Goal: Find specific page/section: Find specific page/section

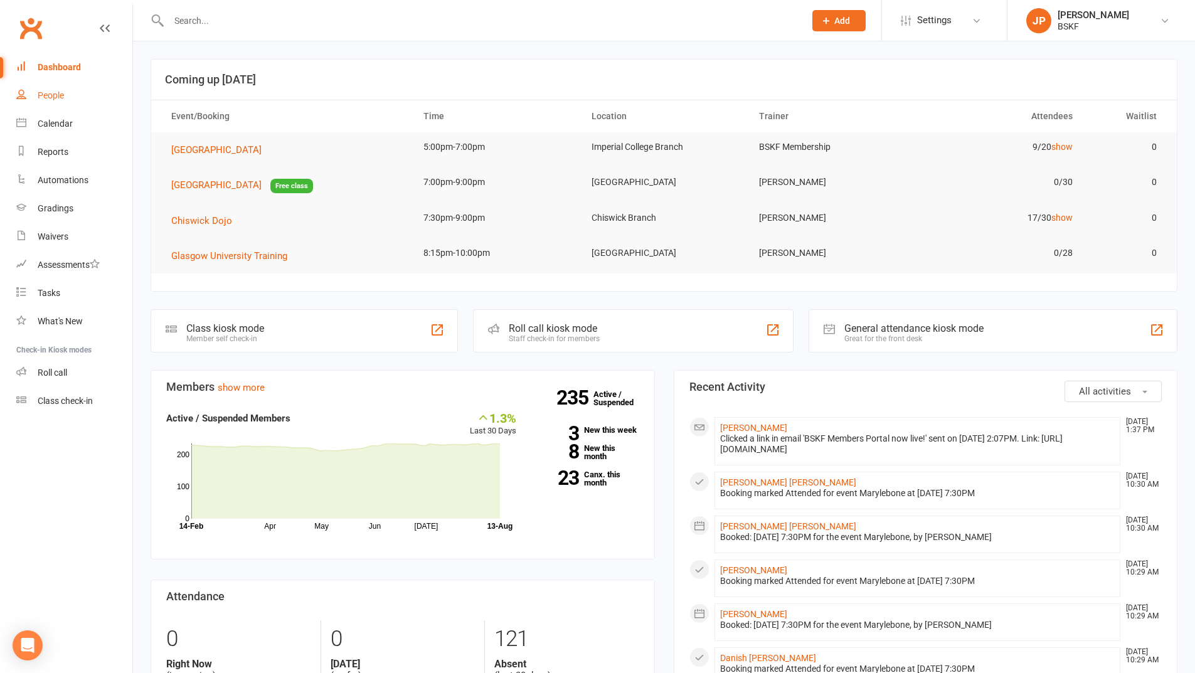
click at [43, 89] on link "People" at bounding box center [74, 96] width 116 height 28
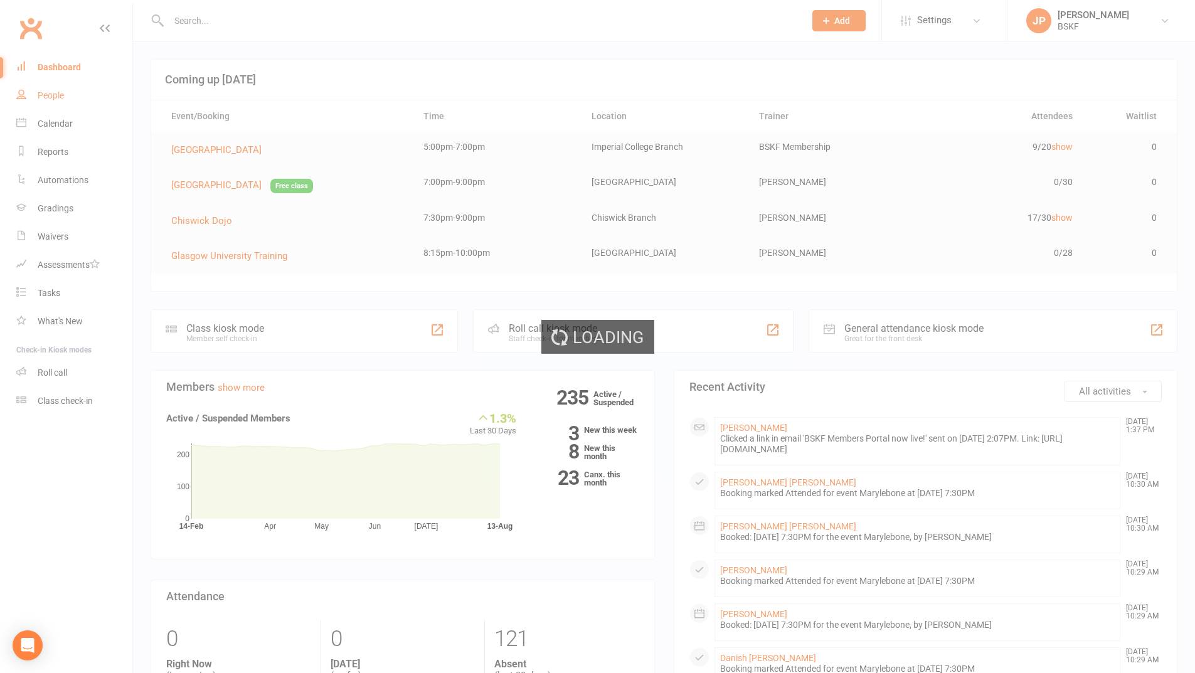
select select "100"
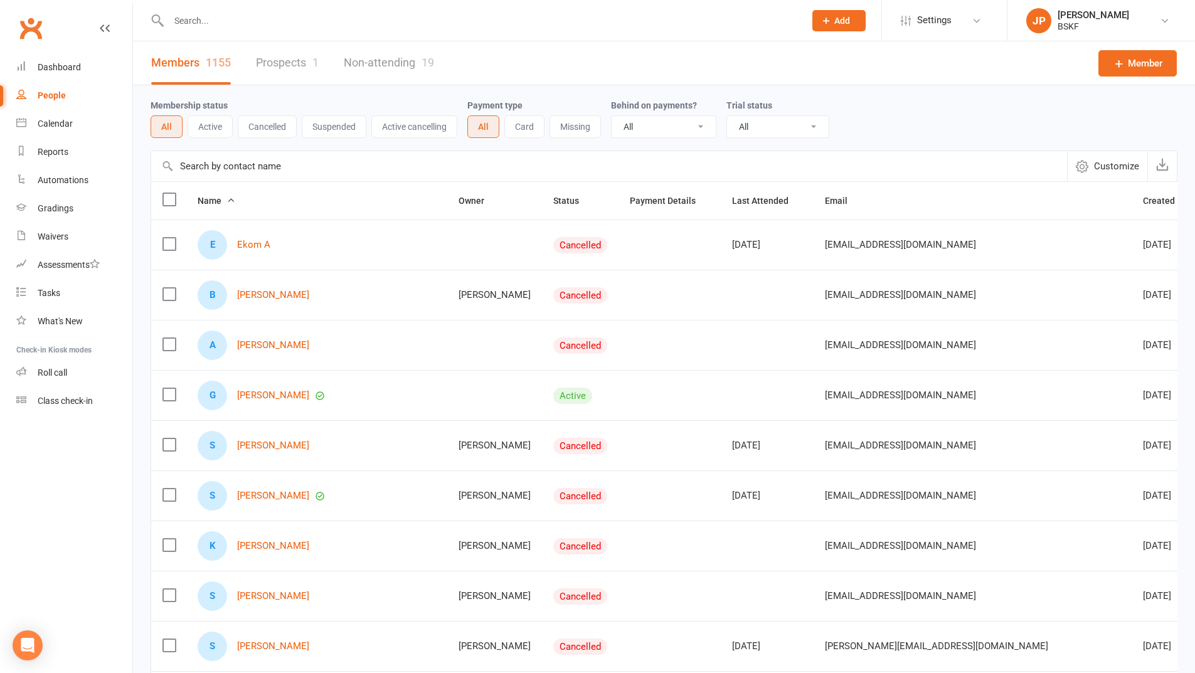
click at [50, 96] on div "People" at bounding box center [52, 95] width 28 height 10
click at [235, 166] on input "text" at bounding box center [609, 166] width 916 height 30
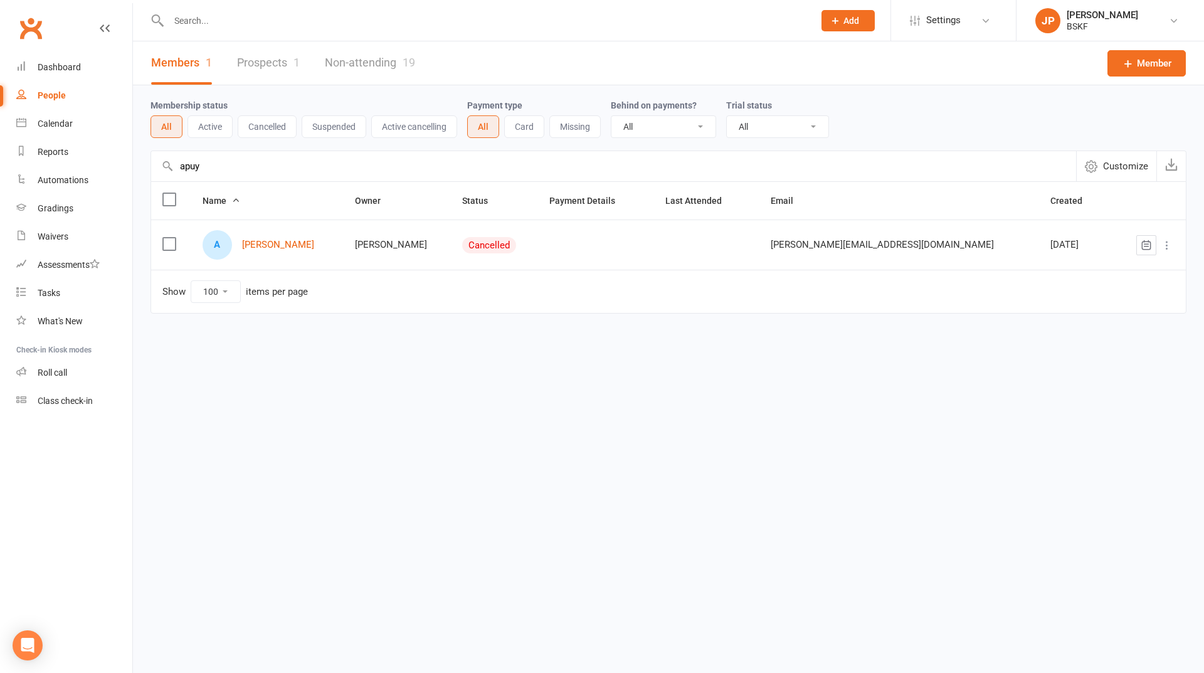
type input "apuy"
click at [294, 247] on link "[PERSON_NAME]" at bounding box center [279, 245] width 72 height 11
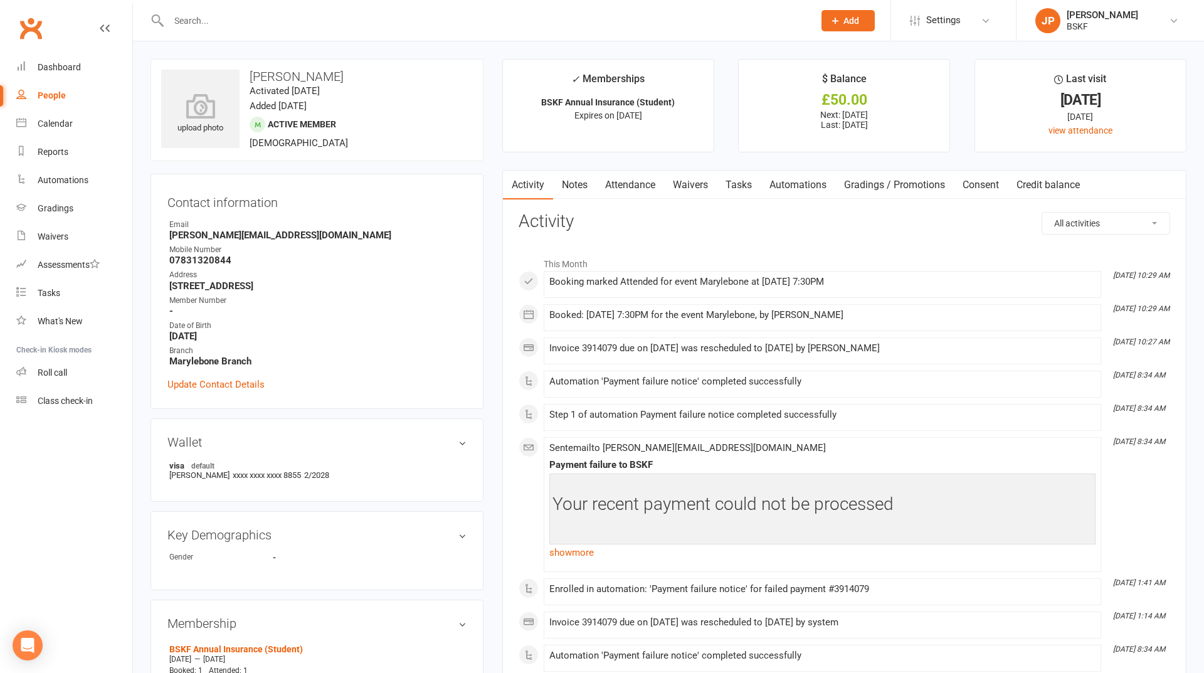
select select "100"
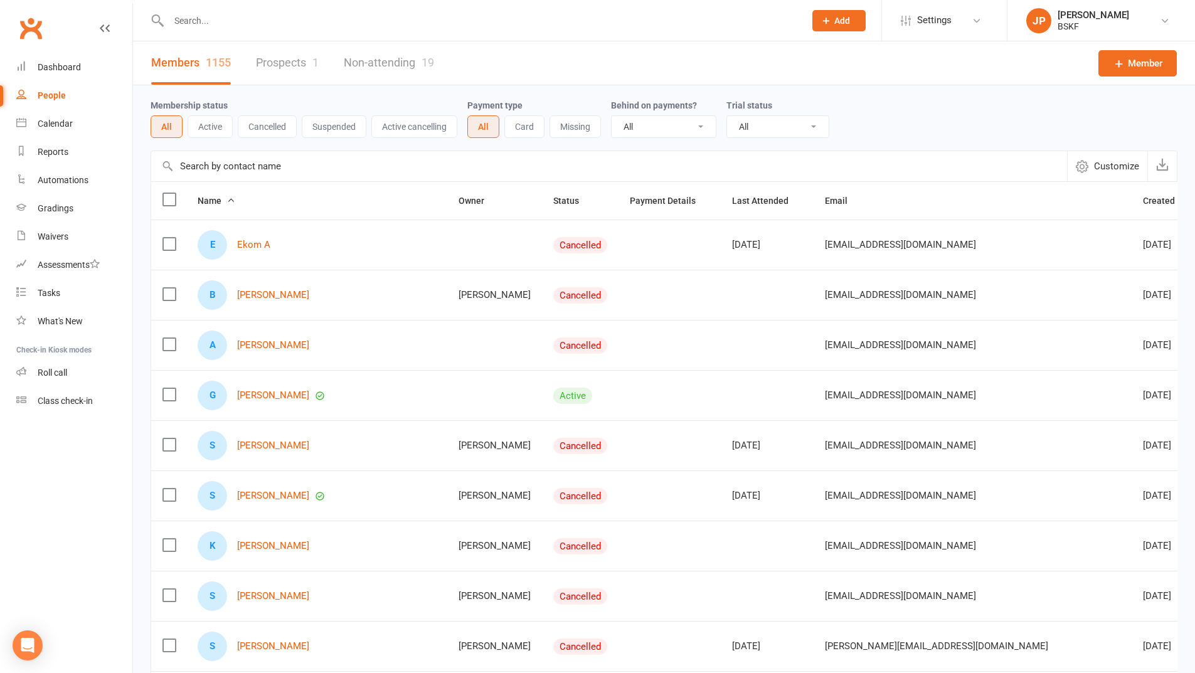
click at [230, 165] on input "text" at bounding box center [609, 166] width 916 height 30
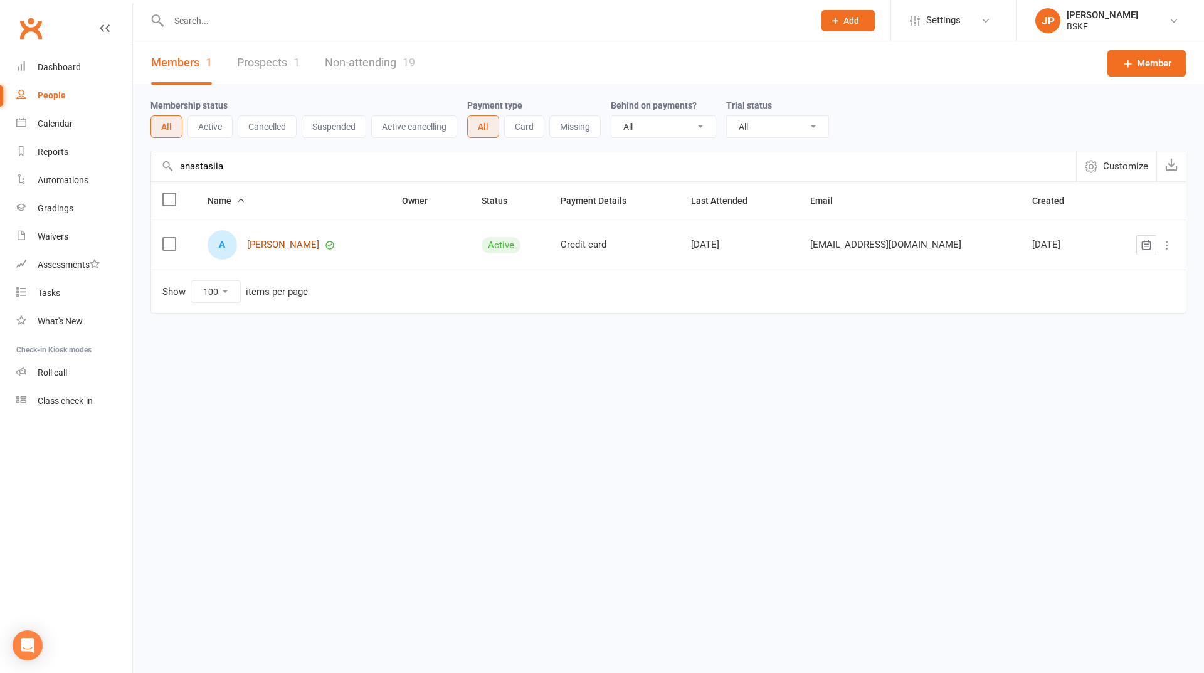
type input "anastasiia"
click at [319, 247] on link "[PERSON_NAME]" at bounding box center [283, 245] width 72 height 11
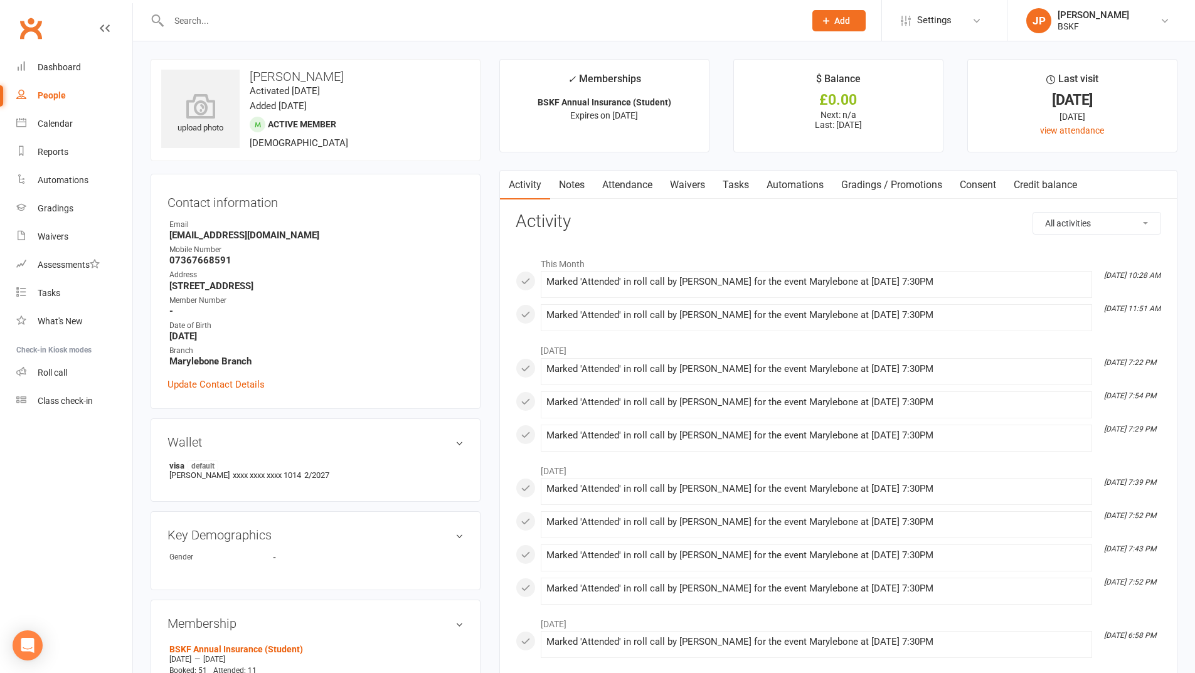
drag, startPoint x: 396, startPoint y: 286, endPoint x: 144, endPoint y: 285, distance: 252.8
copy strong "[STREET_ADDRESS]"
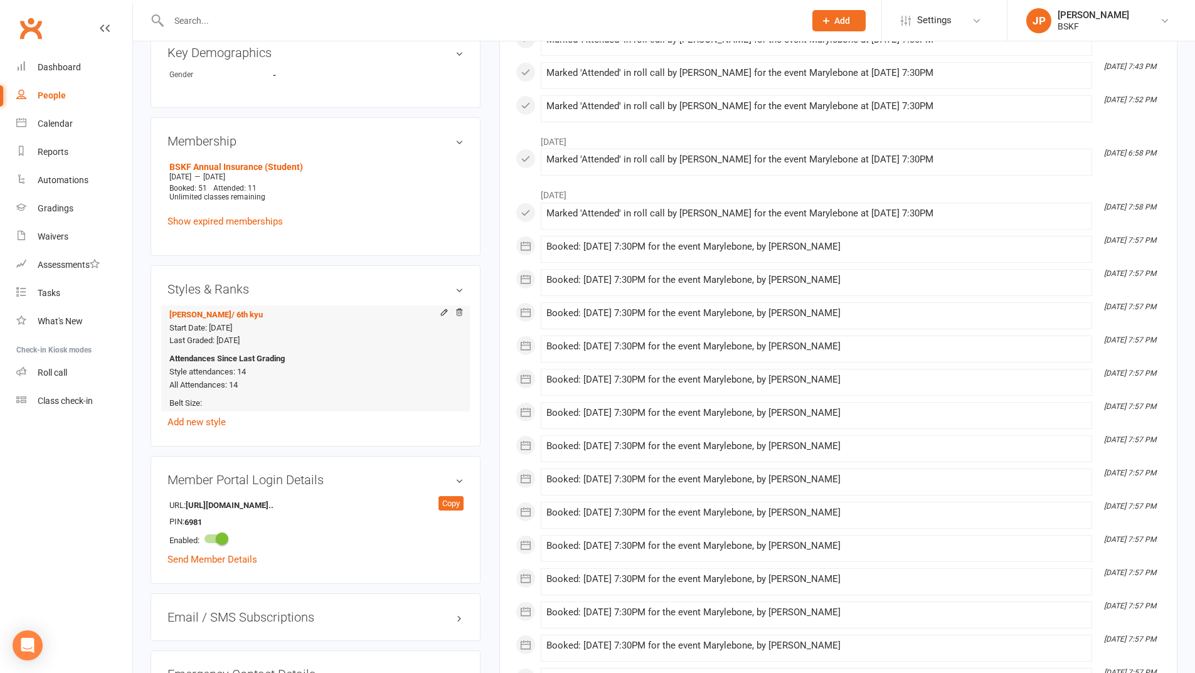
scroll to position [502, 0]
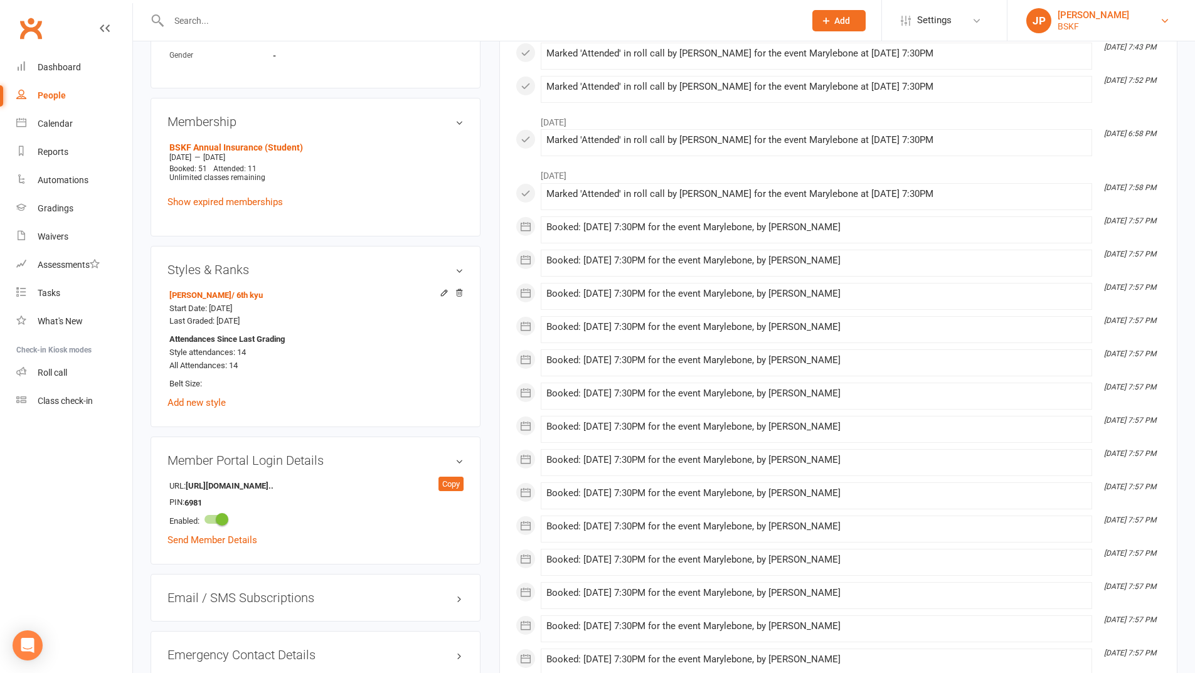
click at [1111, 14] on div "[PERSON_NAME]" at bounding box center [1094, 14] width 72 height 11
click at [1046, 174] on link "Sign out" at bounding box center [1101, 173] width 188 height 29
